Goal: Task Accomplishment & Management: Complete application form

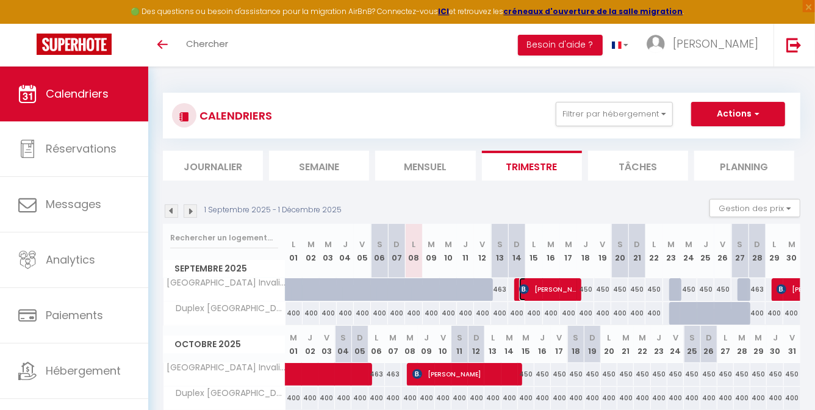
click at [564, 284] on span "[PERSON_NAME]" at bounding box center [548, 288] width 59 height 23
select select "OK"
select select "KO"
select select "0"
select select "1"
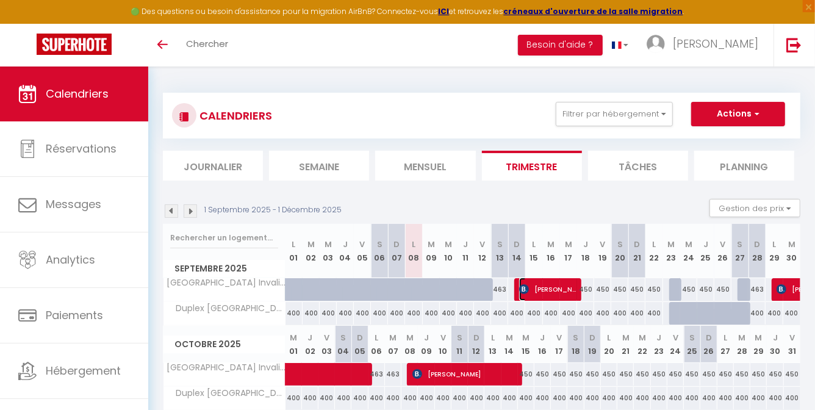
select select "1"
select select
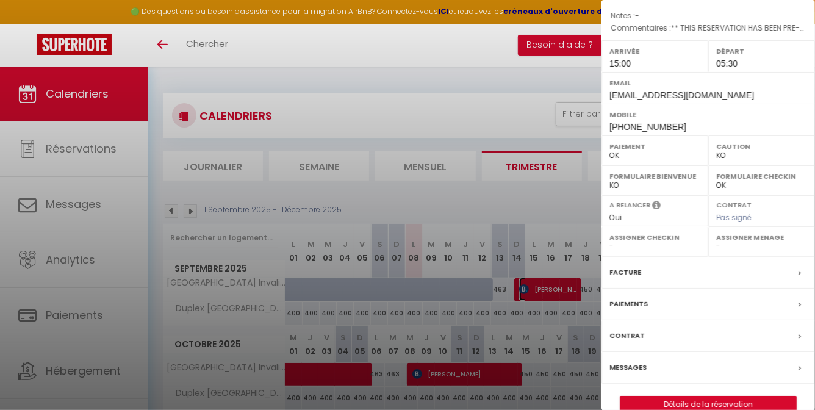
scroll to position [155, 0]
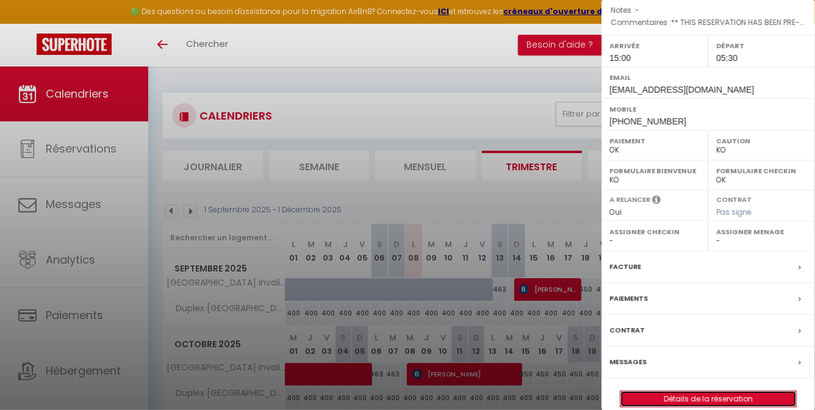
click at [744, 391] on link "Détails de la réservation" at bounding box center [708, 399] width 176 height 16
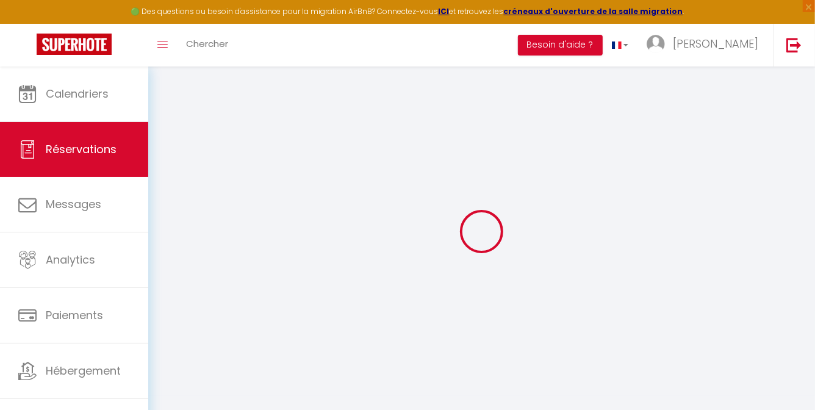
type input "[PERSON_NAME]"
type input "[EMAIL_ADDRESS][DOMAIN_NAME]"
type input "[PHONE_NUMBER]"
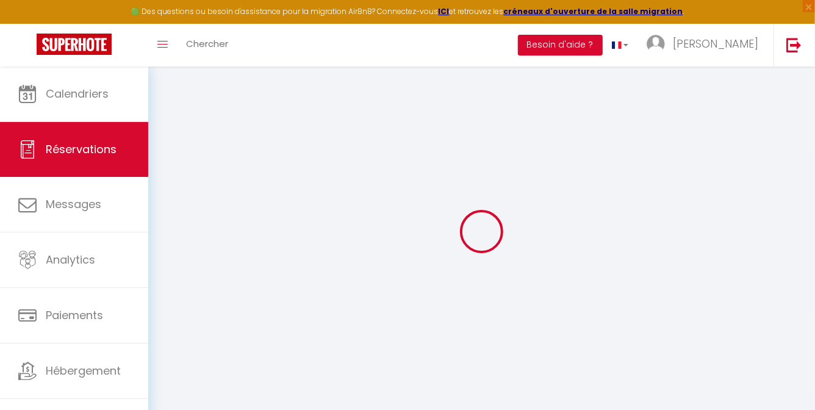
type input "[PHONE_NUMBER]"
type input "Carrera29a#7b50"
type input "[GEOGRAPHIC_DATA]"
select select "CO"
type input "282.2"
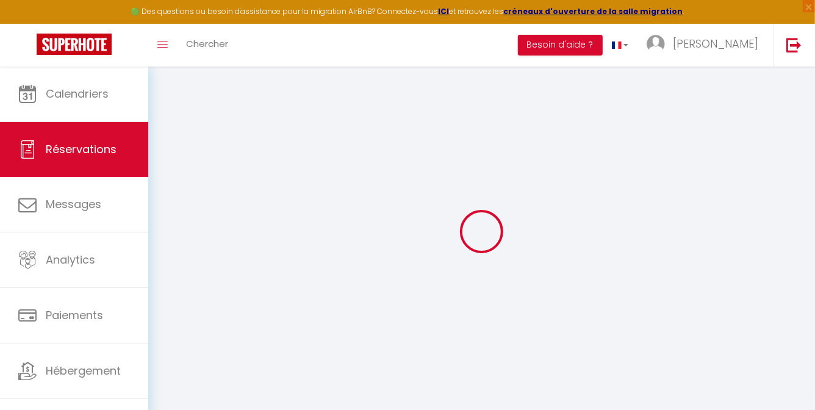
type input "24.99"
select select "52736"
select select "1"
select select
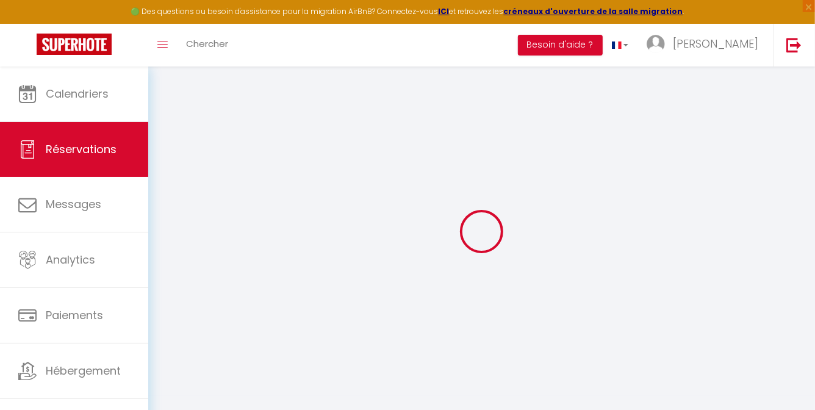
type input "2"
select select "12"
select select
type input "1620"
checkbox input "false"
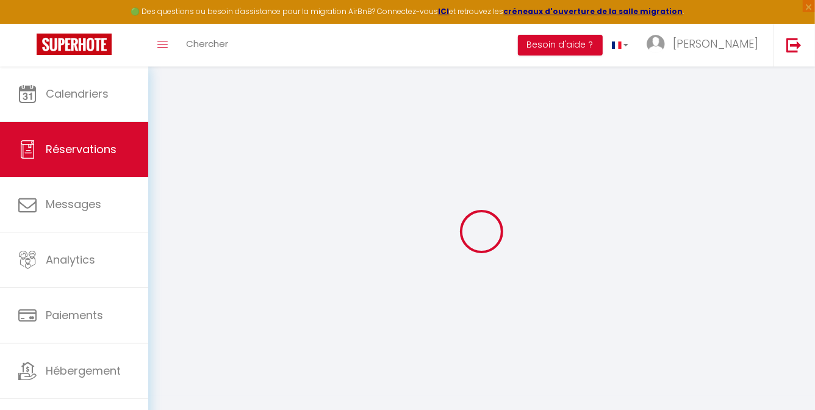
type input "0"
select select "2"
type input "0"
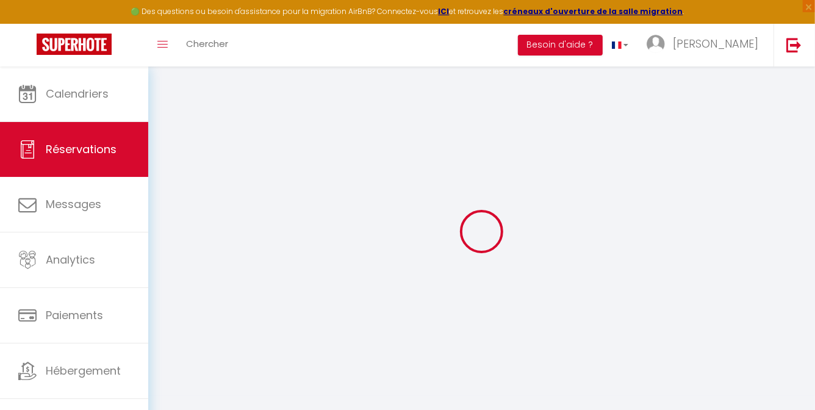
select select
select select "14"
checkbox input "false"
select select
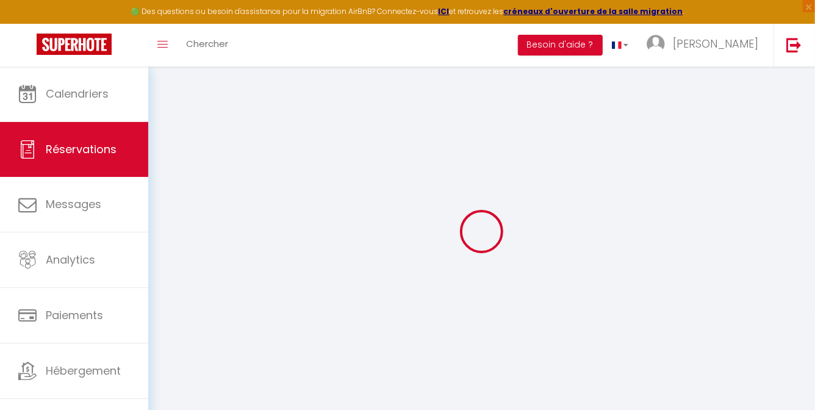
select select
checkbox input "false"
select select
checkbox input "false"
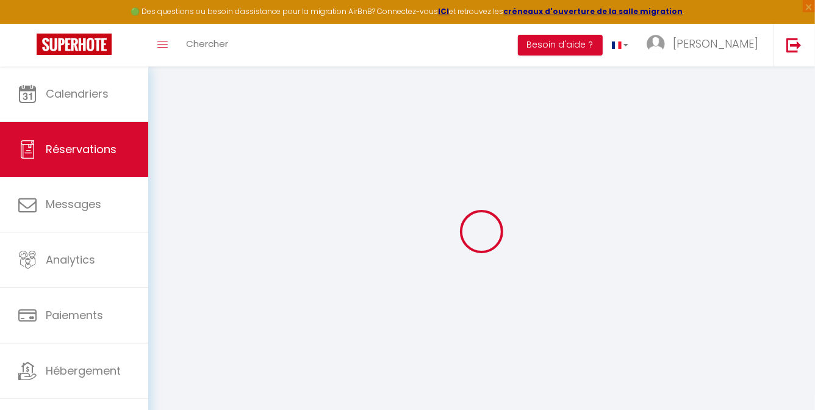
type voyageur0 "** THIS RESERVATION HAS BEEN PRE-PAID ** Reservation has a cancellation grace p…"
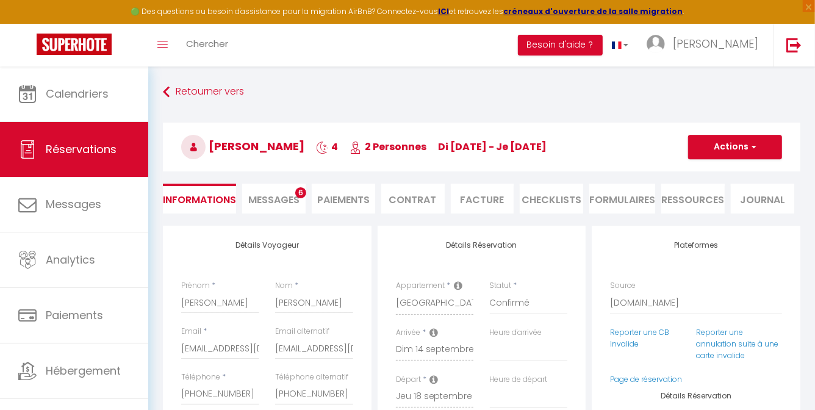
type input "40"
type input "124.8"
select select
checkbox input "false"
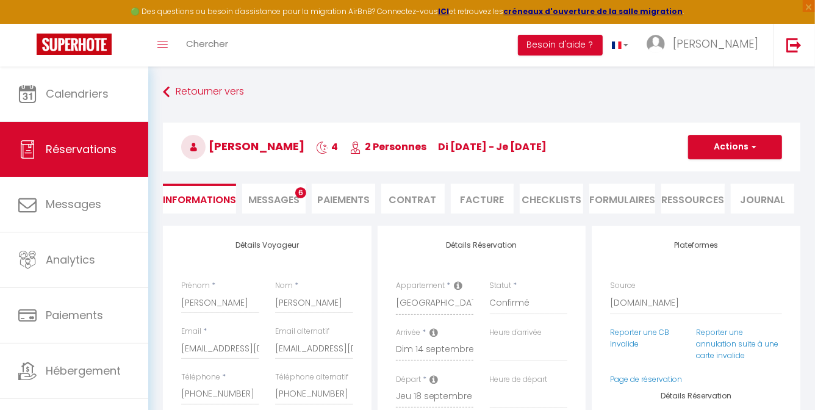
select select "15:00"
select select "05:30"
click at [689, 195] on li "Ressources" at bounding box center [692, 199] width 63 height 30
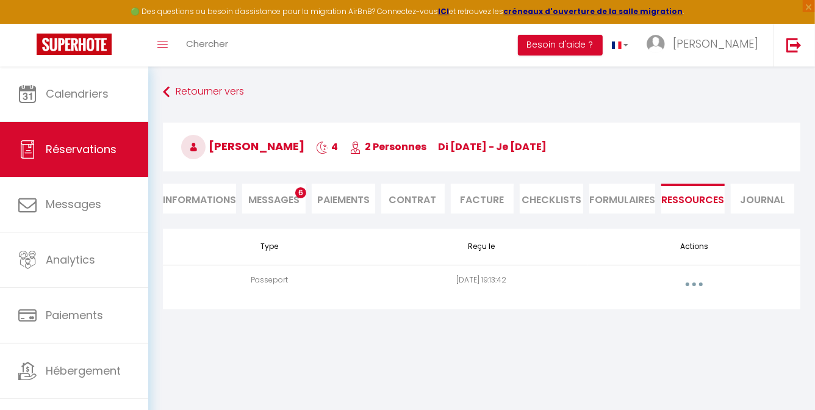
click at [693, 287] on button "button" at bounding box center [694, 284] width 34 height 20
click at [674, 316] on link "Voir le document" at bounding box center [661, 311] width 91 height 21
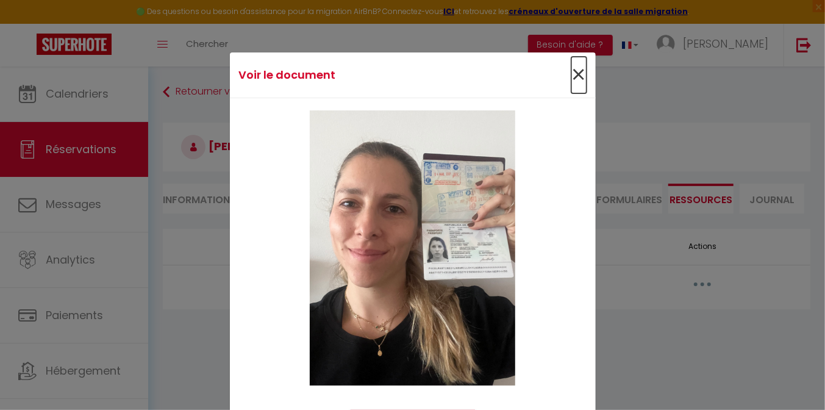
click at [571, 70] on span "×" at bounding box center [578, 75] width 15 height 37
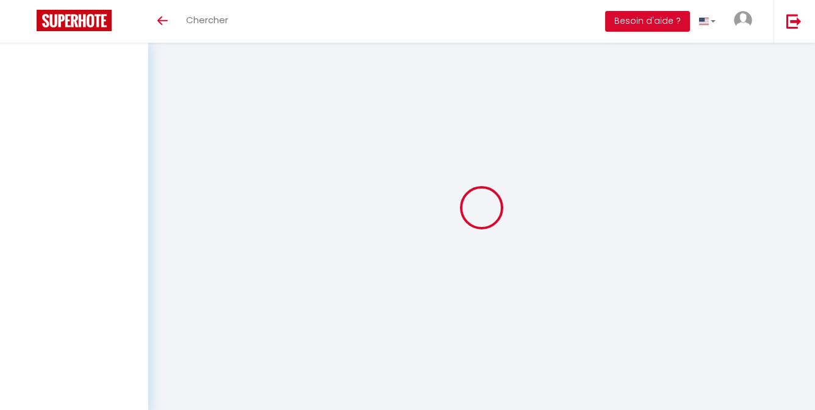
select select
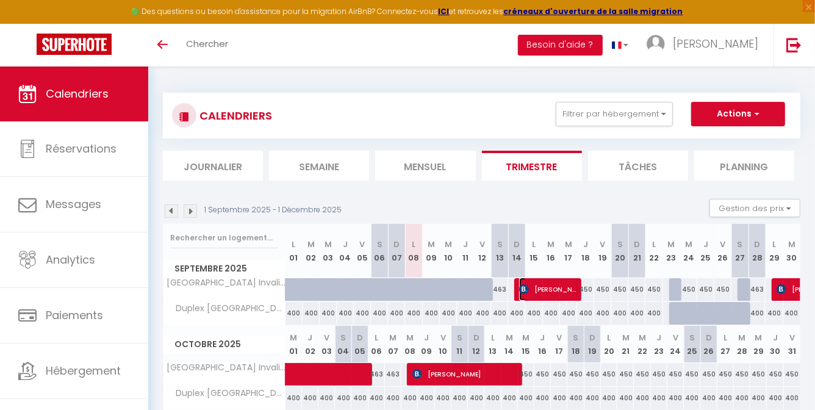
click at [571, 287] on span "[PERSON_NAME]" at bounding box center [548, 288] width 59 height 23
select select "OK"
select select "KO"
select select "0"
select select "1"
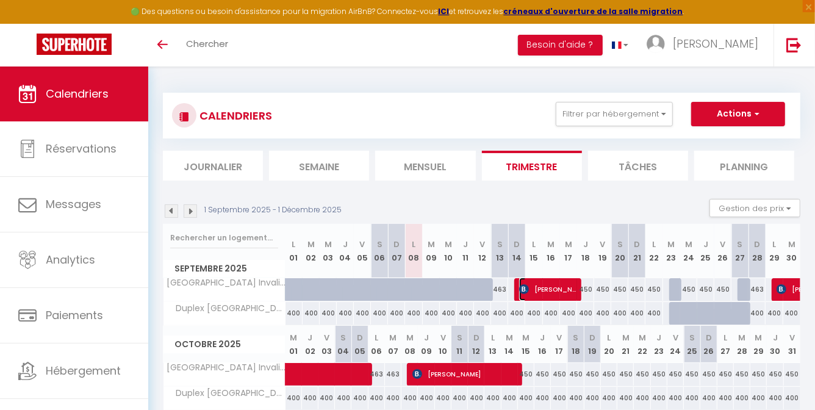
select select "1"
select select
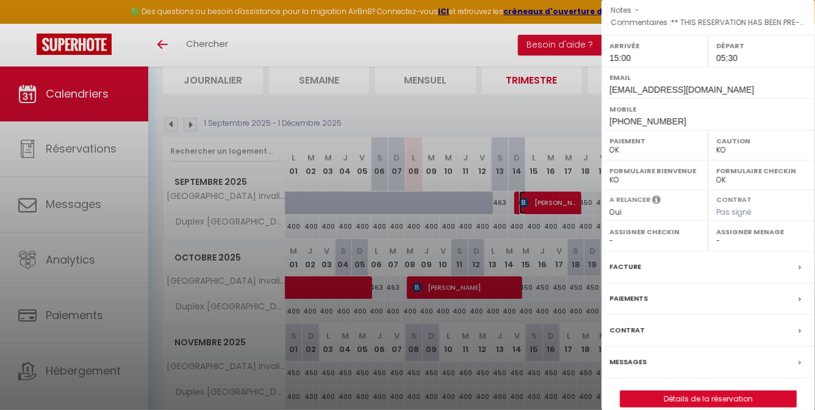
scroll to position [90, 0]
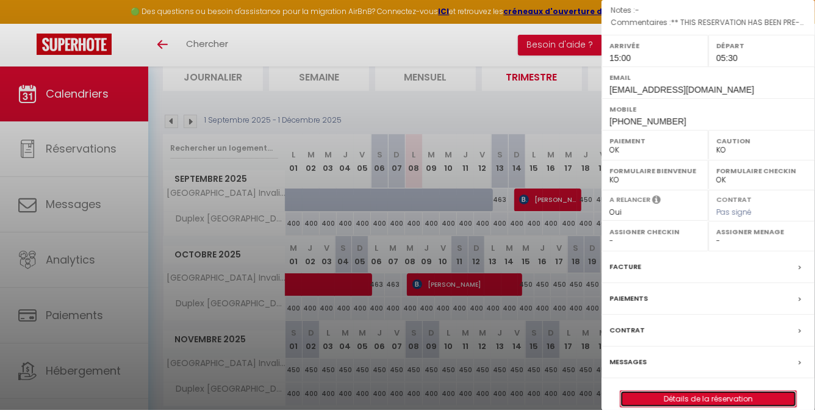
click at [727, 391] on link "Détails de la réservation" at bounding box center [708, 399] width 176 height 16
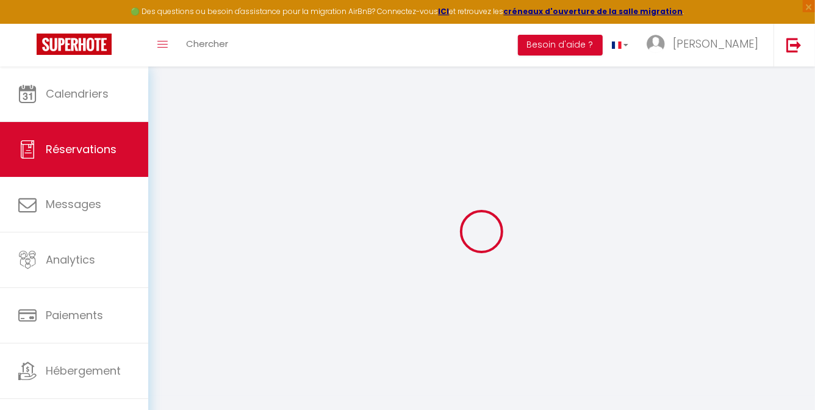
type input "[PERSON_NAME]"
type input "[EMAIL_ADDRESS][DOMAIN_NAME]"
type input "[PHONE_NUMBER]"
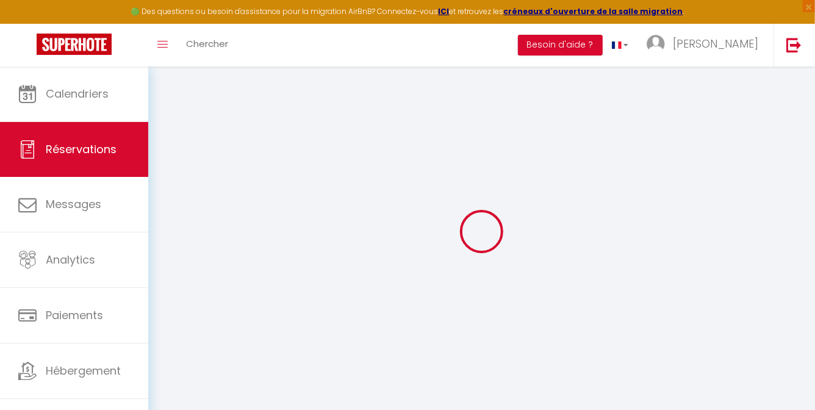
type input "[PHONE_NUMBER]"
type input "Carrera29a#7b50"
type input "[GEOGRAPHIC_DATA]"
select select "CO"
type input "282.2"
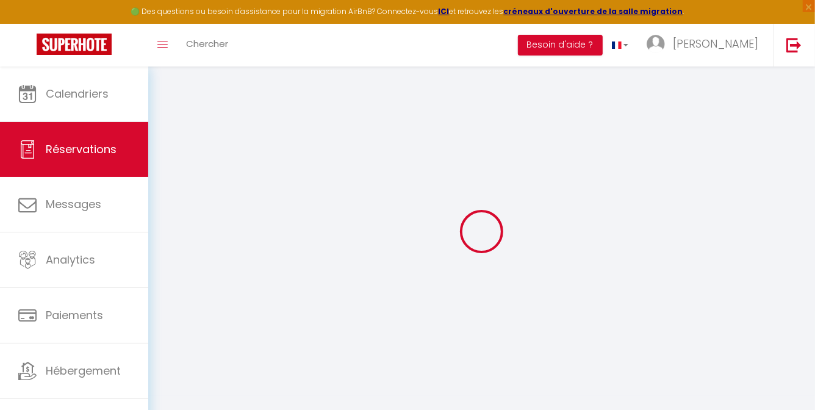
type input "24.99"
select select "52736"
select select "1"
select select
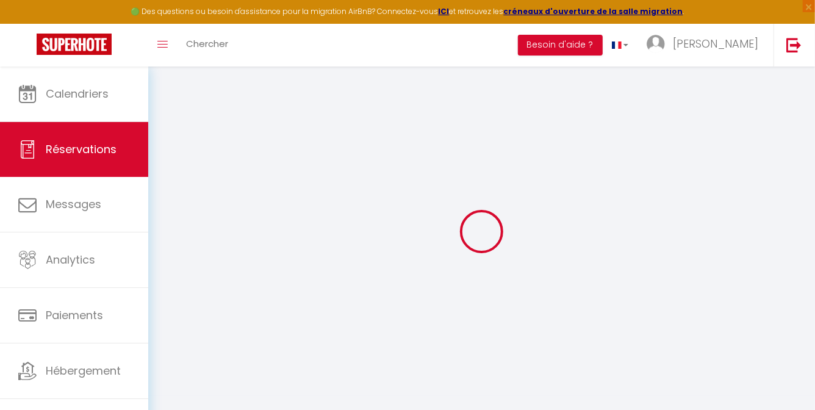
type input "2"
select select "12"
select select
type input "1620"
checkbox input "false"
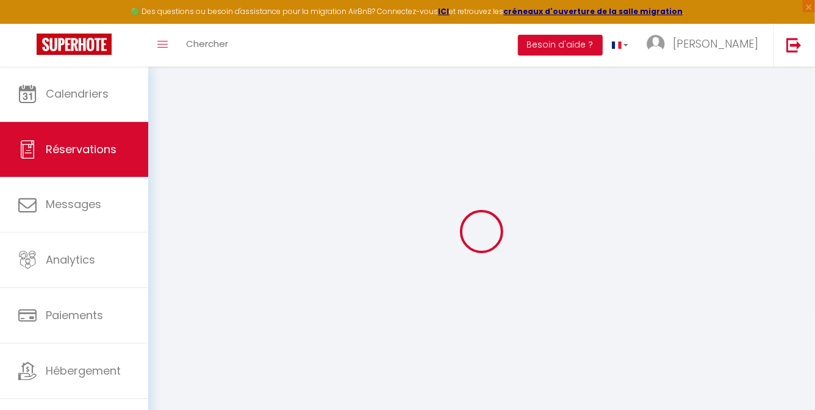
type input "0"
select select "2"
type input "0"
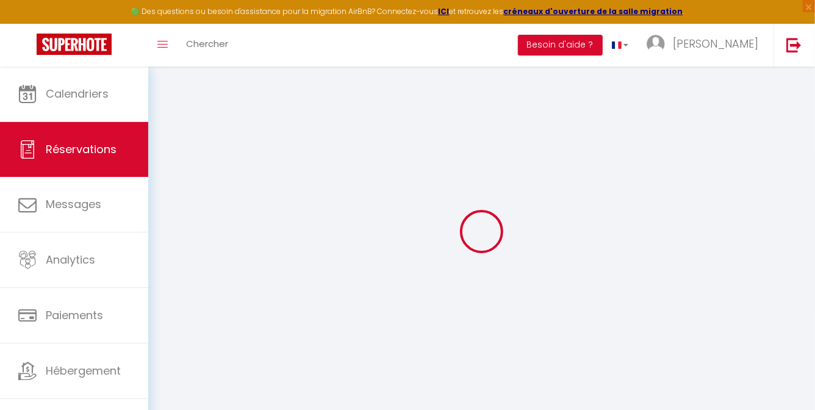
select select
select select "14"
checkbox input "false"
select select
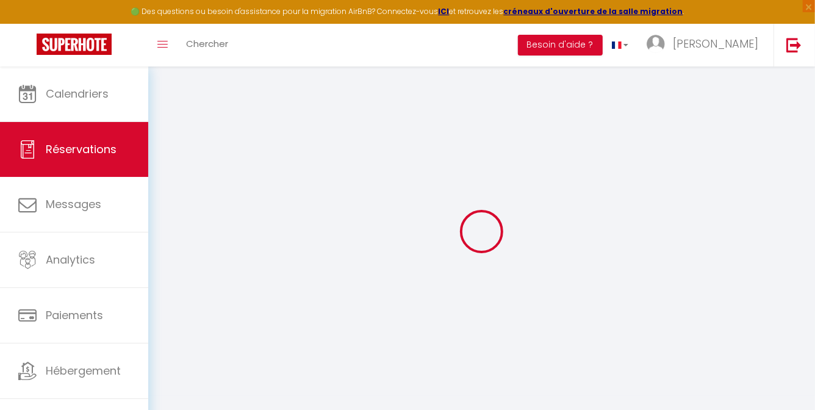
select select
checkbox input "false"
select select
checkbox input "false"
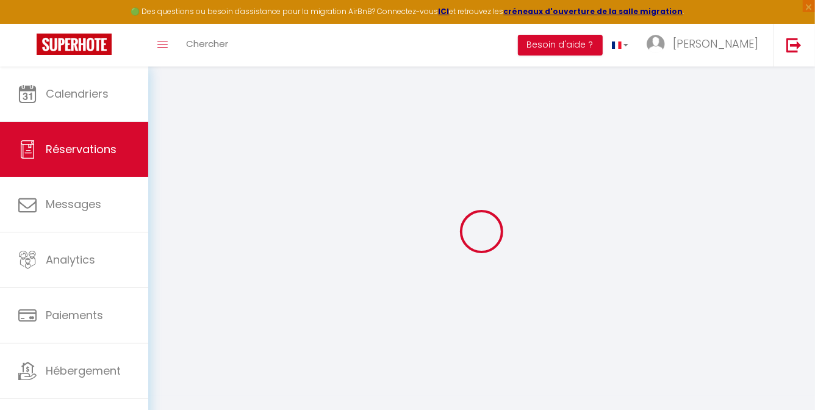
type voyageur0 "** THIS RESERVATION HAS BEEN PRE-PAID ** Reservation has a cancellation grace p…"
type input "40"
type input "124.8"
select select
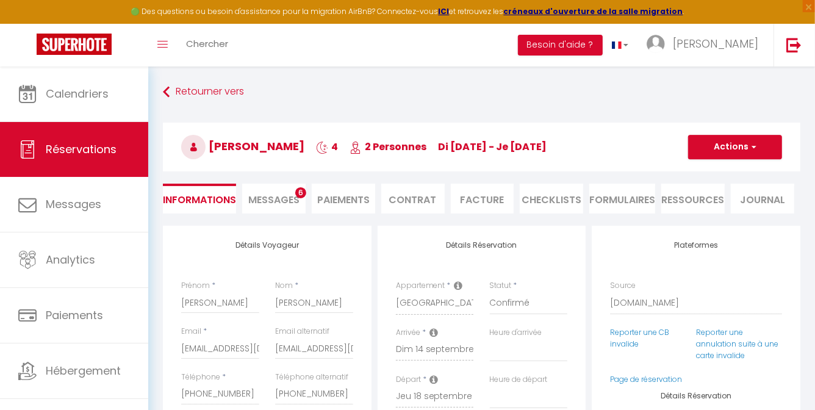
checkbox input "false"
select select "15:00"
select select "05:30"
click at [403, 198] on li "Contrat" at bounding box center [412, 199] width 63 height 30
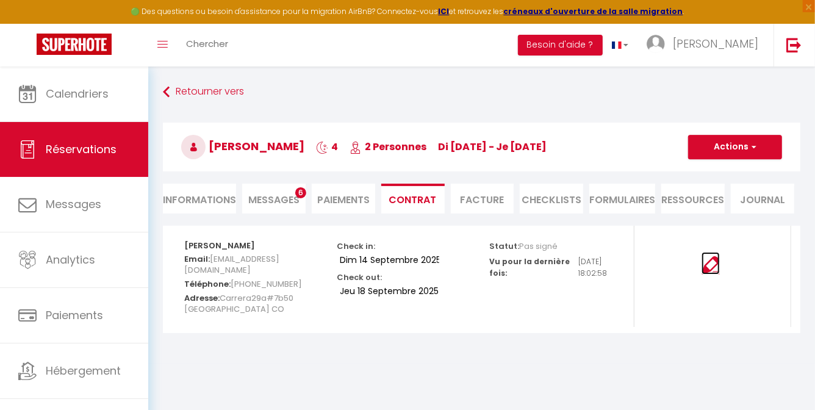
click at [710, 257] on img at bounding box center [710, 265] width 18 height 18
click at [285, 186] on li "Messages 6" at bounding box center [273, 199] width 63 height 30
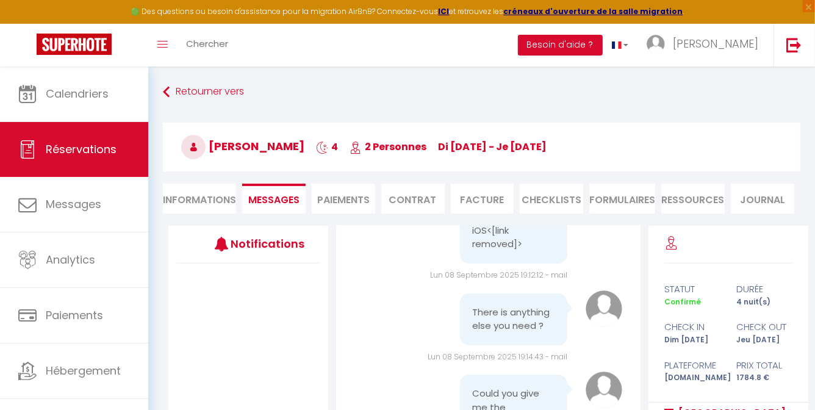
scroll to position [3037, 0]
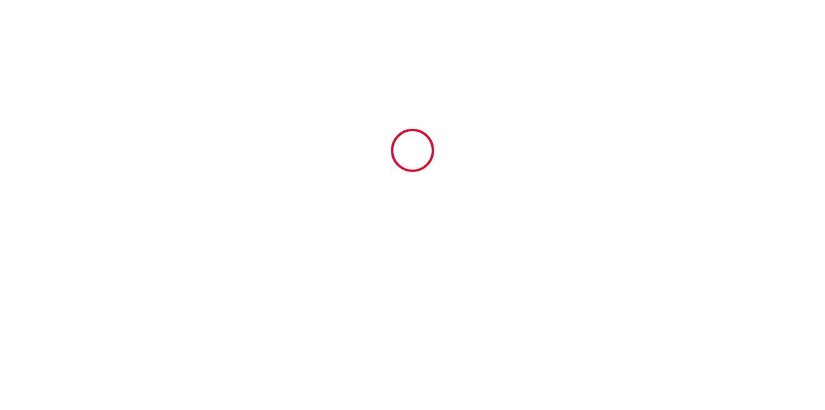
type input "6667687"
type input "[GEOGRAPHIC_DATA] Invalides vue sur [GEOGRAPHIC_DATA]"
type input "[STREET_ADDRESS]"
type input "75007"
type input "[GEOGRAPHIC_DATA]"
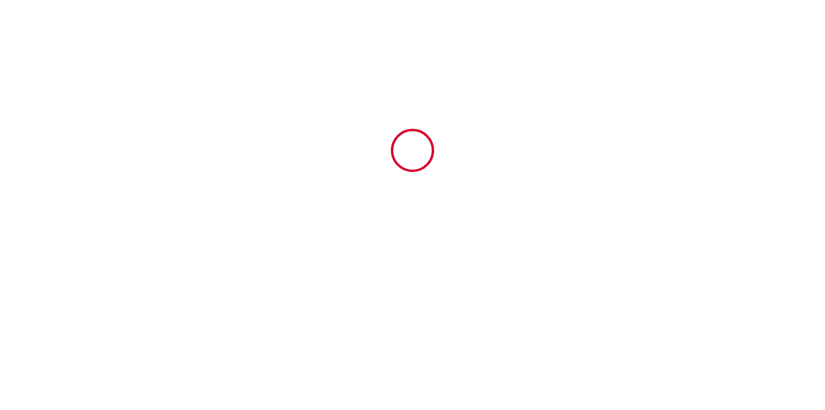
type input "[GEOGRAPHIC_DATA]"
type input "14 Sun September 2025"
type input "18 Thu September 2025"
type input "2"
type input "0"
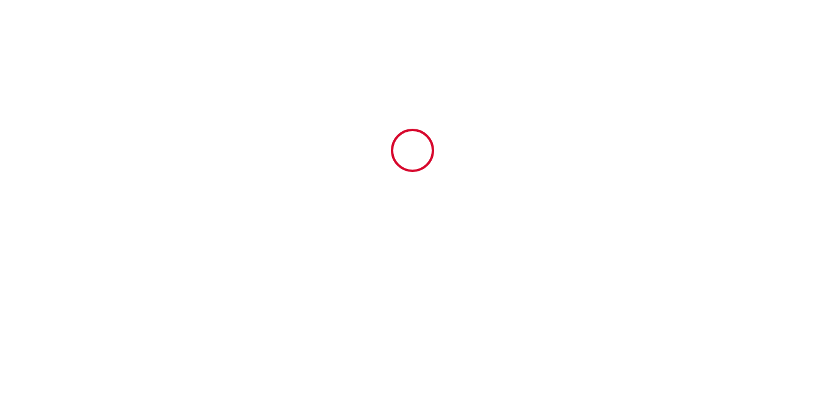
type input "1784.8"
type input "[PERSON_NAME]"
type input "D"
type input "[GEOGRAPHIC_DATA]"
type input "[EMAIL_ADDRESS][DOMAIN_NAME]"
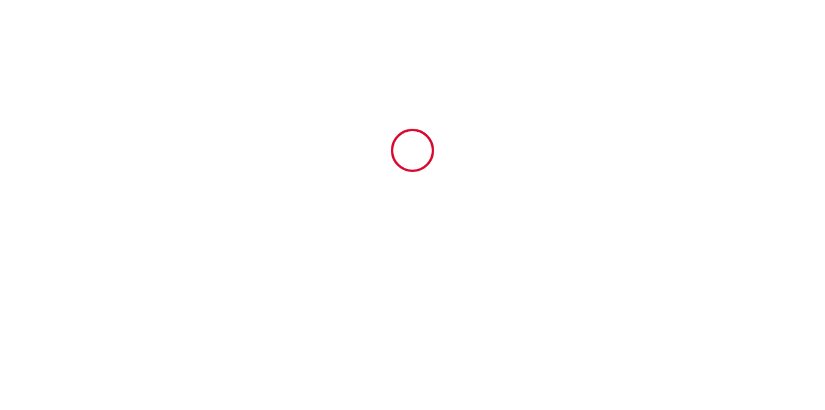
type input "[PERSON_NAME]"
type input "Carrera29a#7b50"
type input "[GEOGRAPHIC_DATA]"
type input "[EMAIL_ADDRESS][DOMAIN_NAME]"
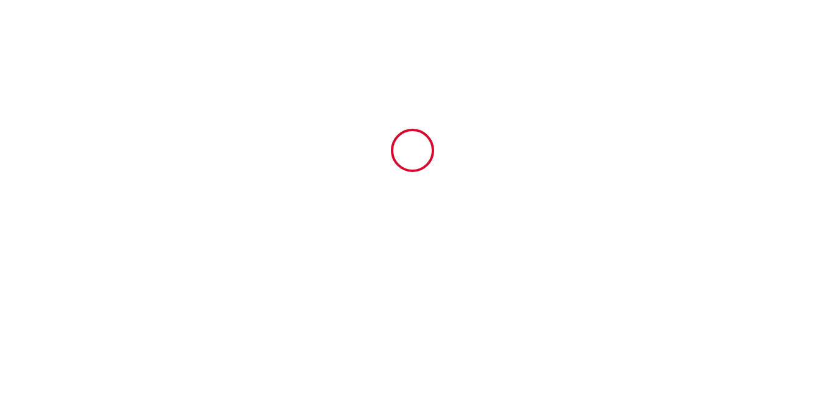
type input "+57 310 4585397"
select select "CO"
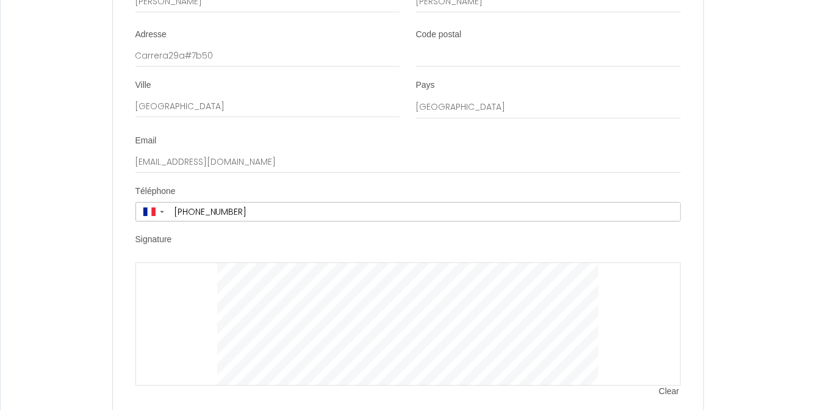
scroll to position [2505, 0]
